Goal: Transaction & Acquisition: Purchase product/service

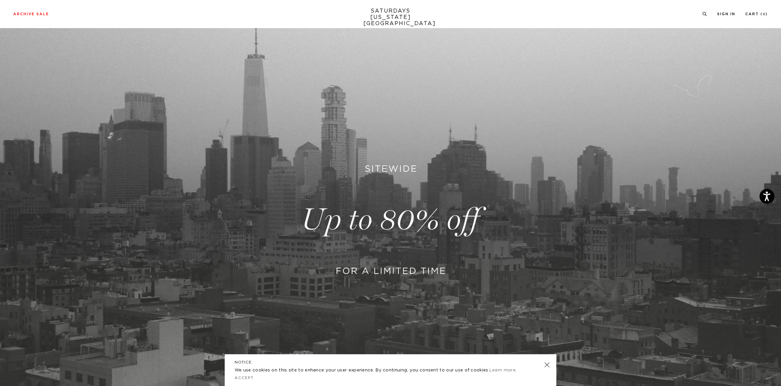
scroll to position [66, 0]
click at [549, 367] on link at bounding box center [547, 365] width 9 height 9
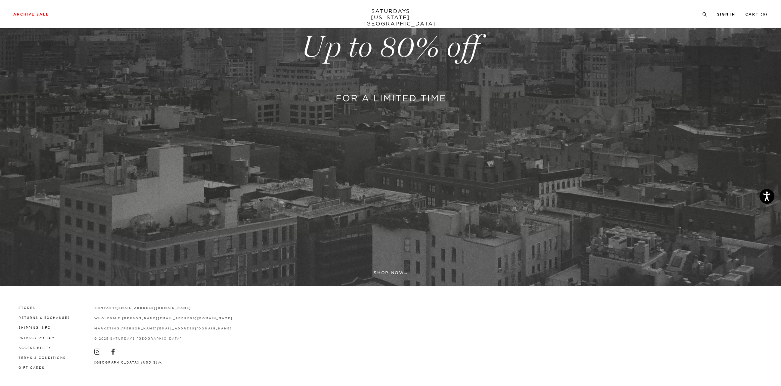
scroll to position [239, 0]
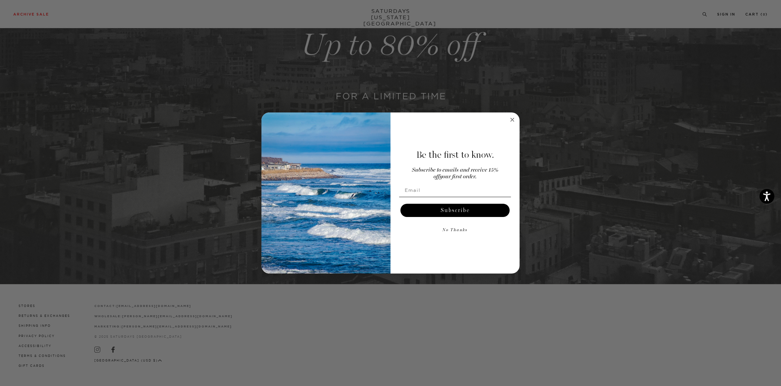
click at [512, 119] on icon "Close dialog" at bounding box center [512, 119] width 3 height 3
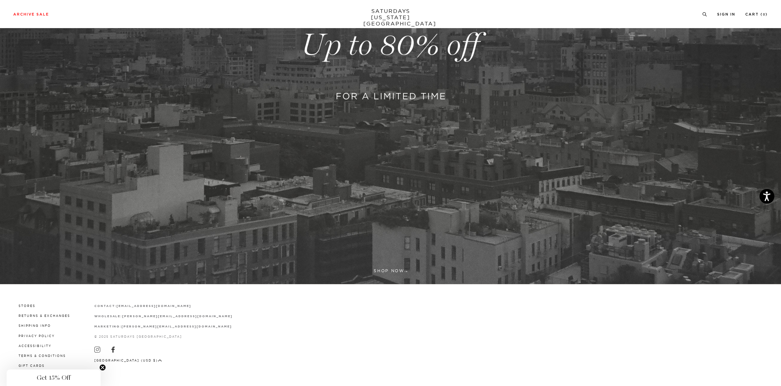
click at [390, 269] on link at bounding box center [390, 45] width 781 height 478
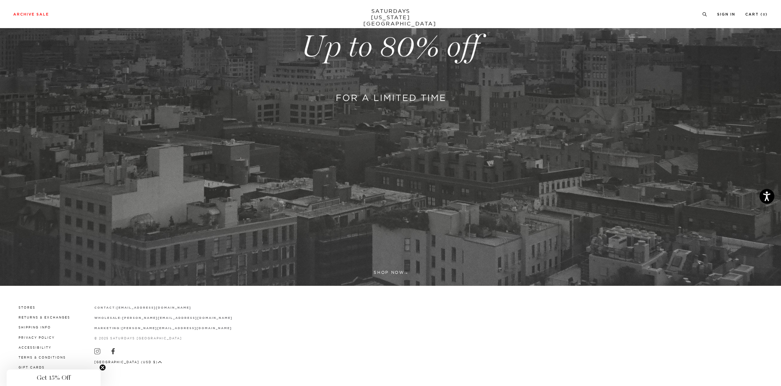
scroll to position [239, 0]
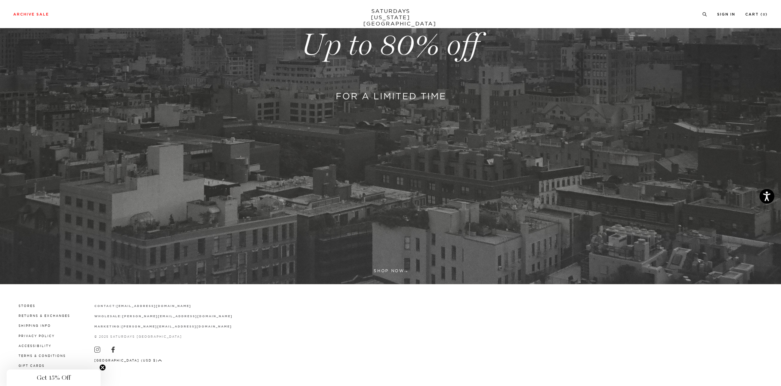
click at [383, 272] on link at bounding box center [390, 45] width 781 height 478
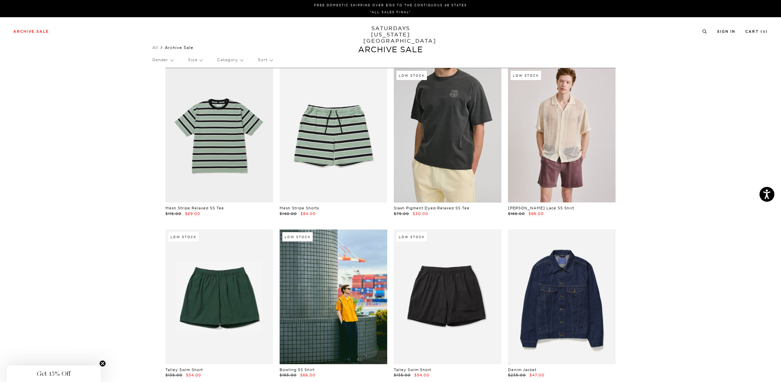
click at [439, 137] on link at bounding box center [448, 135] width 108 height 134
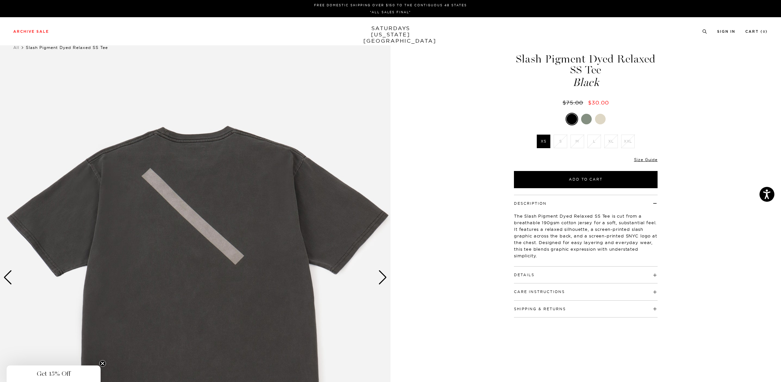
click at [381, 280] on div "Next slide" at bounding box center [382, 278] width 9 height 15
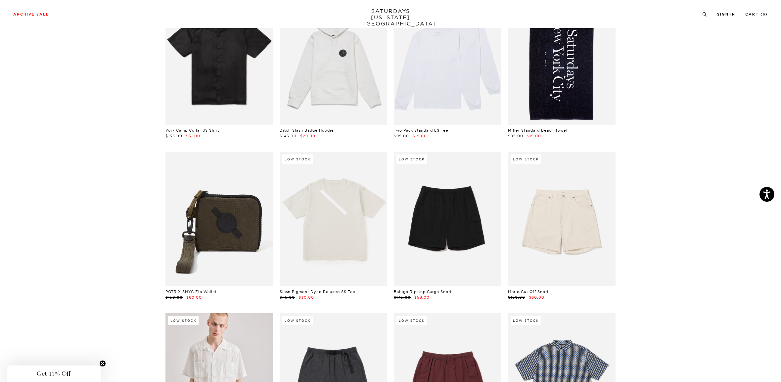
scroll to position [596, 0]
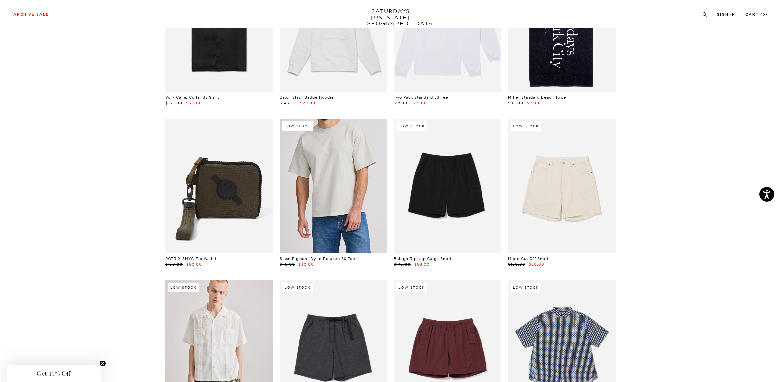
click at [337, 187] on link at bounding box center [334, 186] width 108 height 134
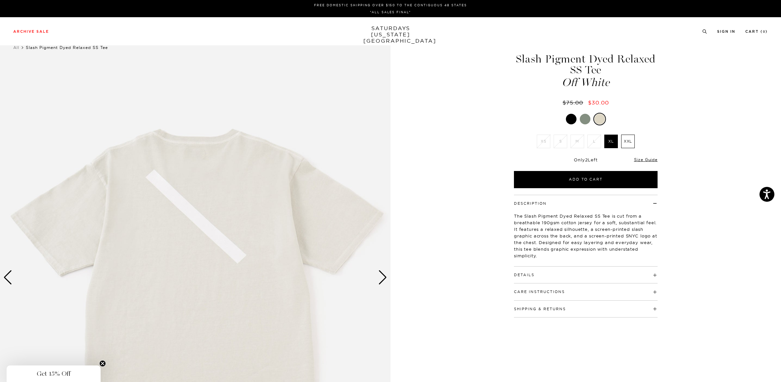
click at [384, 278] on div "Next slide" at bounding box center [382, 278] width 9 height 15
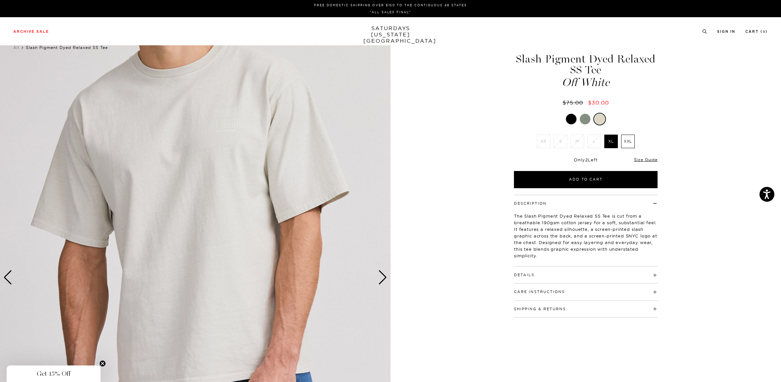
click at [10, 274] on div "Previous slide" at bounding box center [7, 278] width 9 height 15
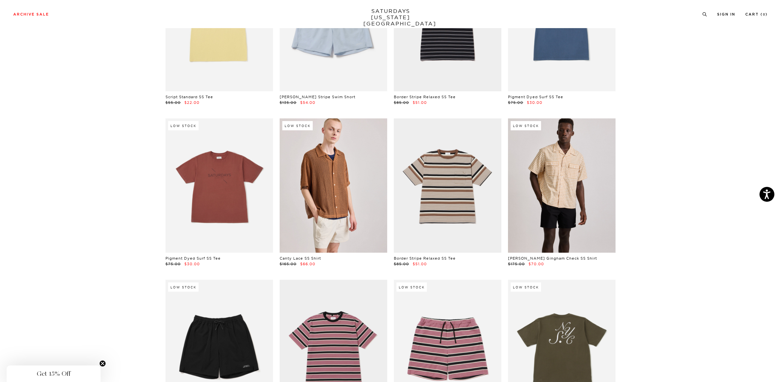
scroll to position [1258, 0]
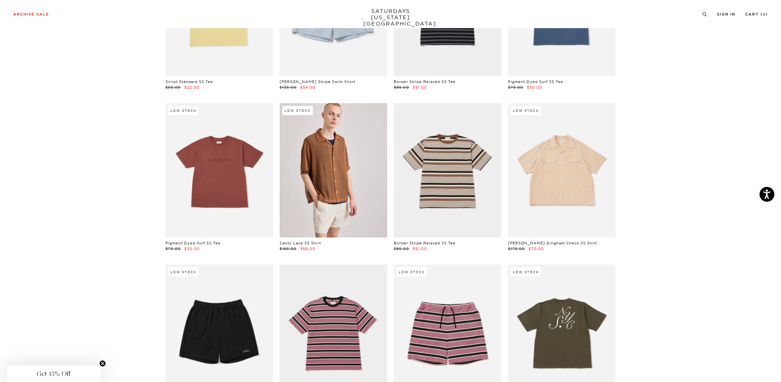
click at [557, 169] on link at bounding box center [562, 170] width 108 height 134
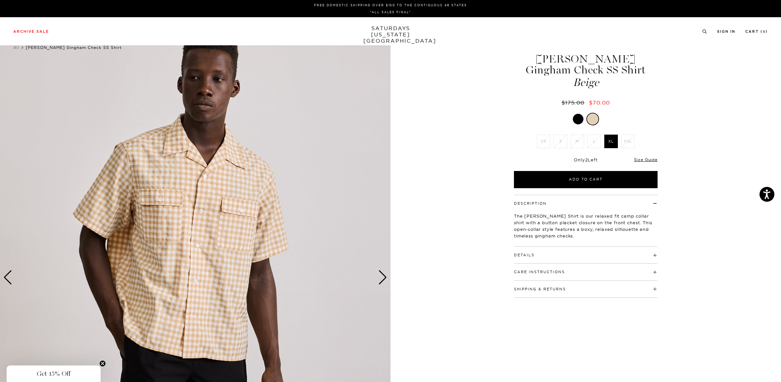
click at [382, 281] on div "Next slide" at bounding box center [382, 278] width 9 height 15
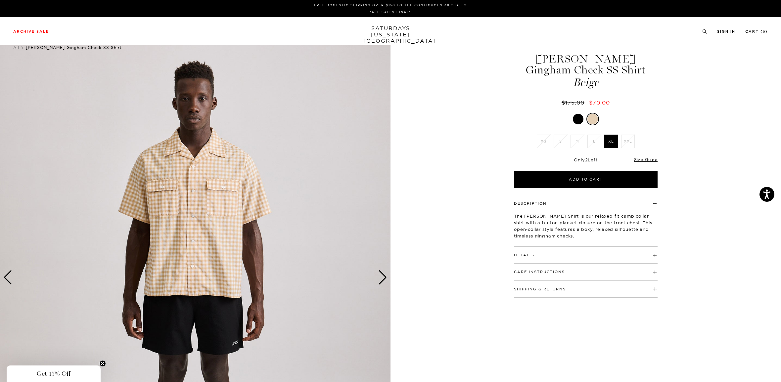
click at [382, 281] on div "Next slide" at bounding box center [382, 278] width 9 height 15
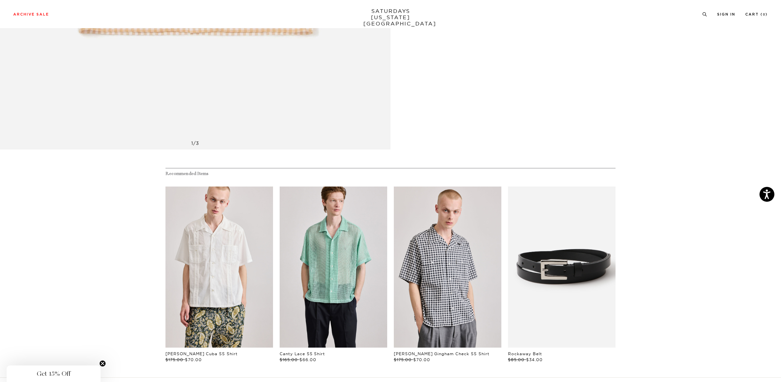
scroll to position [861, 0]
